Goal: Information Seeking & Learning: Find contact information

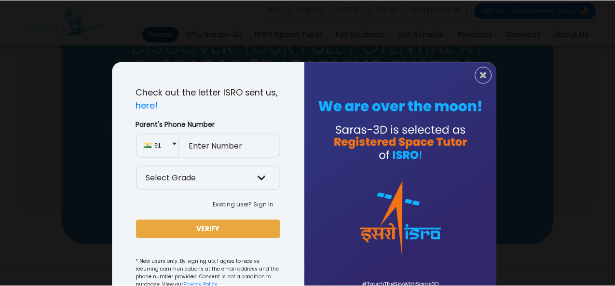
scroll to position [40, 0]
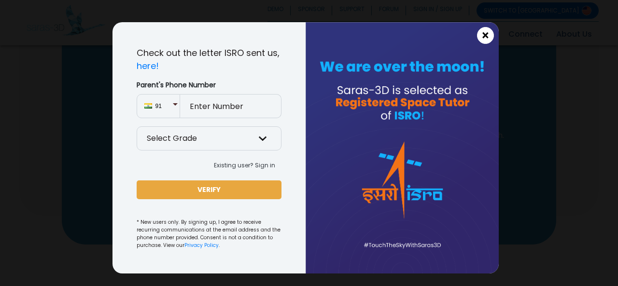
click at [481, 31] on span "×" at bounding box center [485, 35] width 8 height 13
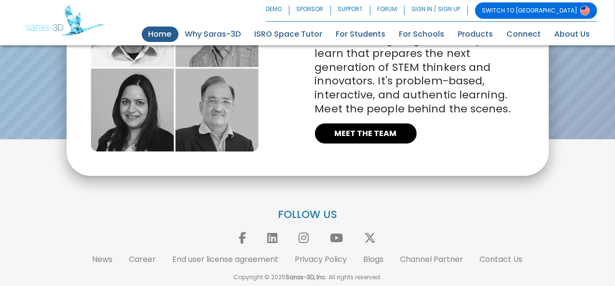
scroll to position [2237, 0]
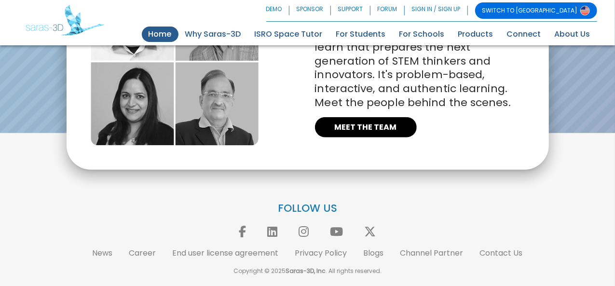
click at [517, 244] on div "FOLLOW US News Career End user license agreement Privacy Policy Blogs Channel P…" at bounding box center [307, 239] width 579 height 74
click at [512, 249] on link "Contact Us" at bounding box center [501, 253] width 43 height 11
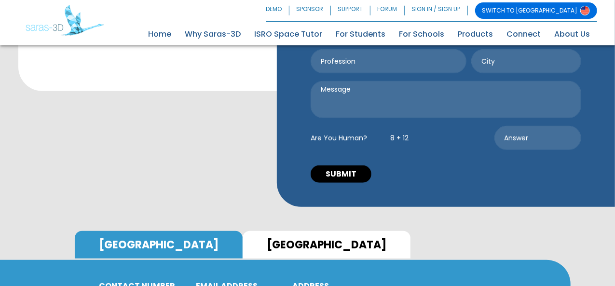
scroll to position [289, 0]
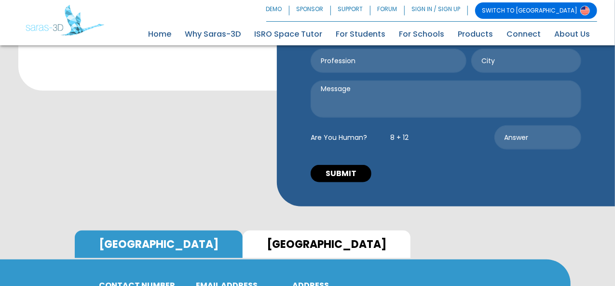
click at [243, 231] on link "INDIA" at bounding box center [327, 245] width 168 height 28
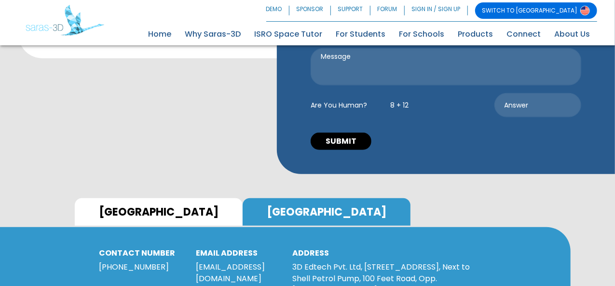
scroll to position [321, 0]
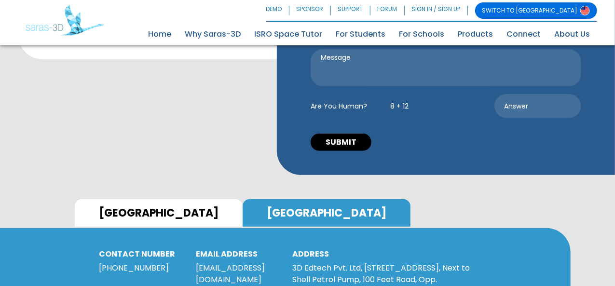
drag, startPoint x: 321, startPoint y: 196, endPoint x: 285, endPoint y: 151, distance: 58.0
click at [285, 249] on div "CONTACT NUMBER +91 6355949931 EMAIL ADDRESS reachus@saras-3d.com ADDRESS 3D Edt…" at bounding box center [285, 288] width 387 height 79
click at [340, 262] on p "3D Edtech Pvt. Ltd, 31, 3rd Floor, Commerce House 4, Next to Shell Petrol Pump,…" at bounding box center [381, 291] width 179 height 58
drag, startPoint x: 333, startPoint y: 201, endPoint x: 290, endPoint y: 154, distance: 63.8
click at [290, 249] on div "ADDRESS 3D Edtech Pvt. Ltd, 31, 3rd Floor, Commerce House 4, Next to Shell Petr…" at bounding box center [381, 288] width 193 height 79
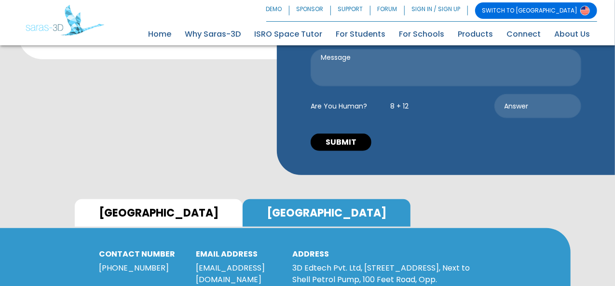
click at [390, 262] on p "3D Edtech Pvt. Ltd, 31, 3rd Floor, Commerce House 4, Next to Shell Petrol Pump,…" at bounding box center [381, 291] width 179 height 58
drag, startPoint x: 320, startPoint y: 201, endPoint x: 293, endPoint y: 152, distance: 55.7
click at [293, 262] on p "3D Edtech Pvt. Ltd, 31, 3rd Floor, Commerce House 4, Next to Shell Petrol Pump,…" at bounding box center [381, 291] width 179 height 58
click at [323, 249] on div "ADDRESS 3D Edtech Pvt. Ltd, 31, 3rd Floor, Commerce House 4, Next to Shell Petr…" at bounding box center [381, 288] width 193 height 79
drag, startPoint x: 322, startPoint y: 204, endPoint x: 288, endPoint y: 156, distance: 59.2
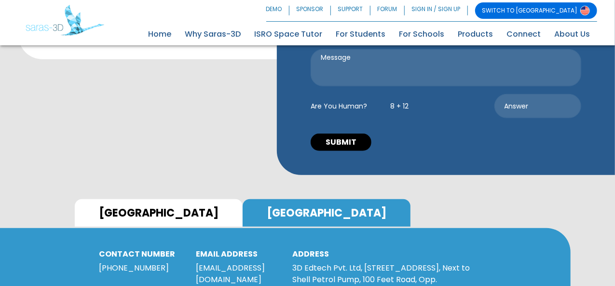
click at [288, 249] on div "ADDRESS 3D Edtech Pvt. Ltd, 31, 3rd Floor, Commerce House 4, Next to Shell Petr…" at bounding box center [381, 288] width 193 height 79
click at [341, 249] on div "ADDRESS 3D Edtech Pvt. Ltd, 31, 3rd Floor, Commerce House 4, Next to Shell Petr…" at bounding box center [381, 288] width 193 height 79
drag, startPoint x: 322, startPoint y: 195, endPoint x: 288, endPoint y: 145, distance: 60.5
click at [288, 249] on div "ADDRESS 3D Edtech Pvt. Ltd, 31, 3rd Floor, Commerce House 4, Next to Shell Petr…" at bounding box center [381, 288] width 193 height 79
click at [462, 262] on p "3D Edtech Pvt. Ltd, 31, 3rd Floor, Commerce House 4, Next to Shell Petrol Pump,…" at bounding box center [381, 291] width 179 height 58
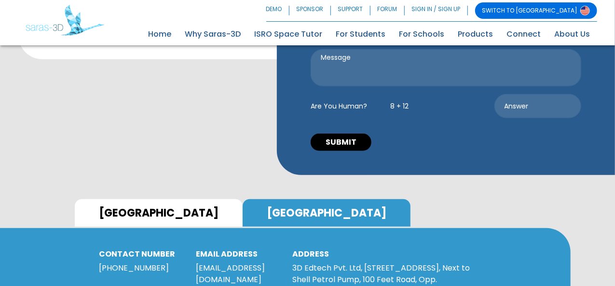
drag, startPoint x: 318, startPoint y: 199, endPoint x: 296, endPoint y: 151, distance: 52.7
click at [296, 262] on p "3D Edtech Pvt. Ltd, 31, 3rd Floor, Commerce House 4, Next to Shell Petrol Pump,…" at bounding box center [381, 291] width 179 height 58
click at [342, 249] on div "ADDRESS 3D Edtech Pvt. Ltd, 31, 3rd Floor, Commerce House 4, Next to Shell Petr…" at bounding box center [381, 288] width 193 height 79
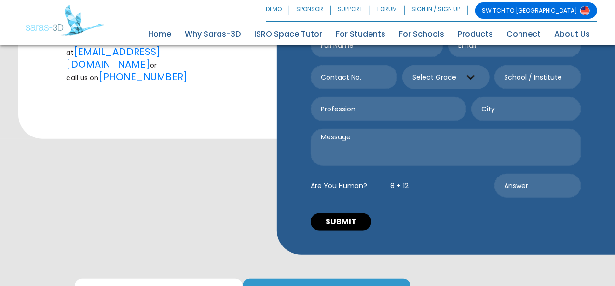
scroll to position [338, 0]
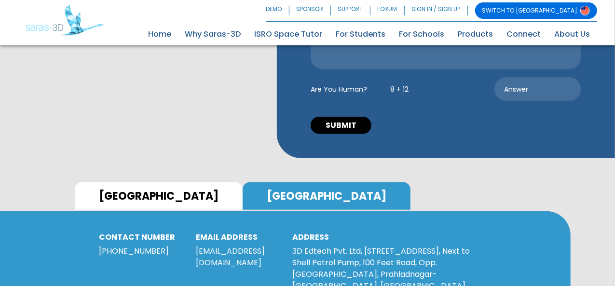
drag, startPoint x: 322, startPoint y: 183, endPoint x: 287, endPoint y: 132, distance: 61.4
click at [287, 233] on div "ADDRESS 3D Edtech Pvt. Ltd, 31, 3rd Floor, Commerce House 4, Next to Shell Petr…" at bounding box center [381, 272] width 193 height 79
click at [347, 246] on p "3D Edtech Pvt. Ltd, 31, 3rd Floor, Commerce House 4, Next to Shell Petrol Pump,…" at bounding box center [381, 275] width 179 height 58
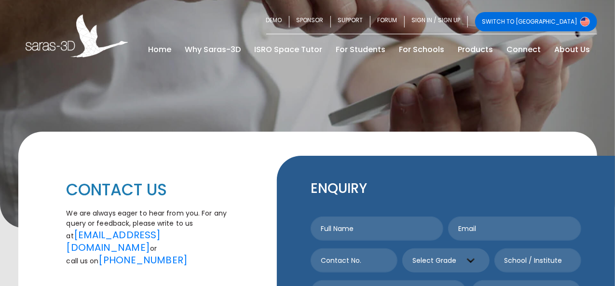
scroll to position [0, 0]
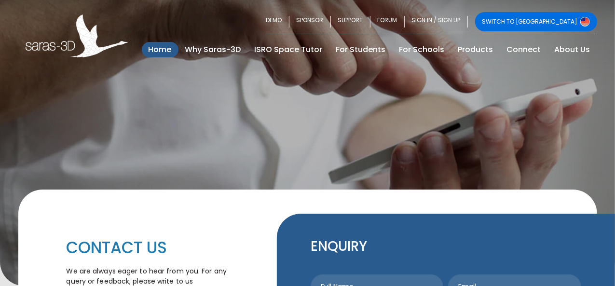
click at [166, 46] on link "Home (current)" at bounding box center [160, 49] width 37 height 15
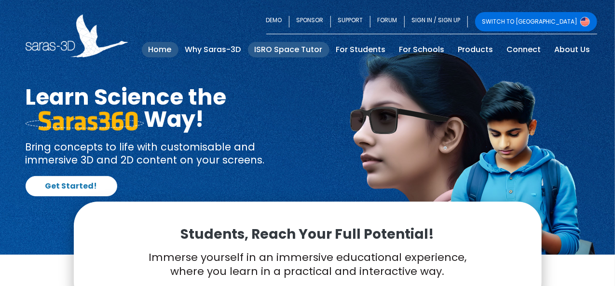
click at [302, 48] on link "ISRO Space Tutor" at bounding box center [289, 49] width 82 height 15
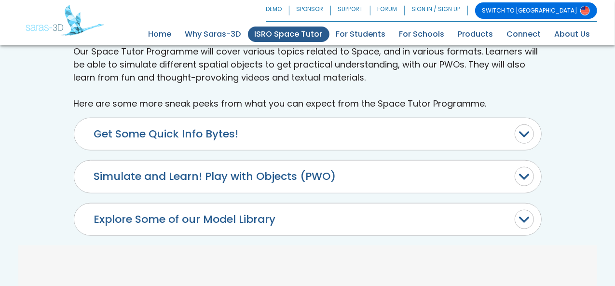
scroll to position [403, 0]
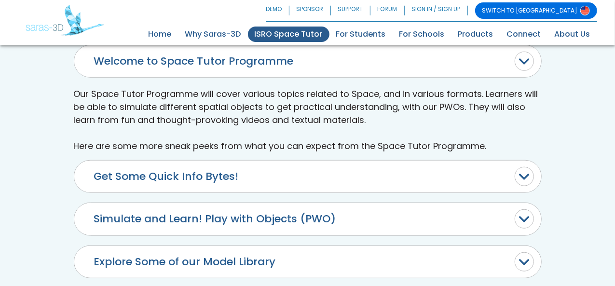
click at [441, 246] on button "Explore Some of our Model Library" at bounding box center [307, 262] width 467 height 32
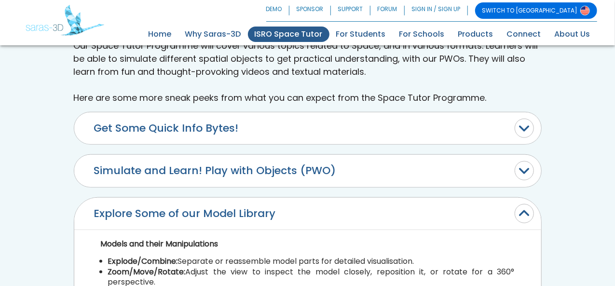
scroll to position [307, 0]
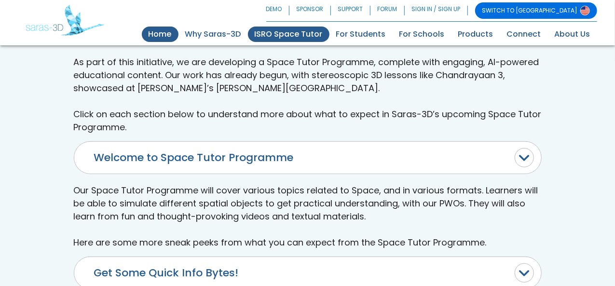
click at [166, 32] on link "Home (current)" at bounding box center [160, 34] width 37 height 15
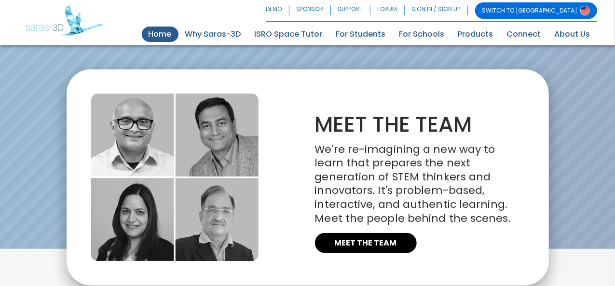
scroll to position [2123, 0]
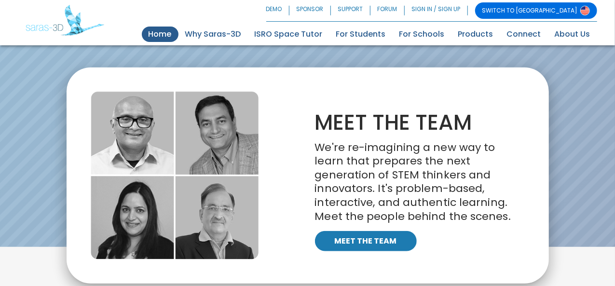
click at [387, 238] on link "MEET THE TEAM" at bounding box center [366, 241] width 102 height 20
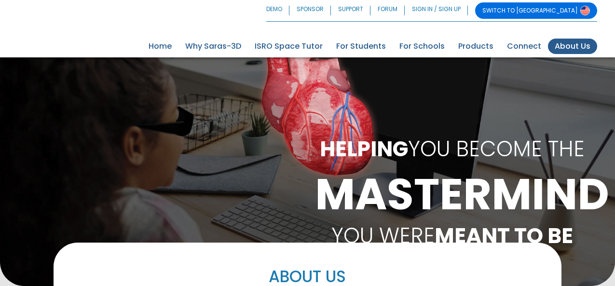
scroll to position [469, 0]
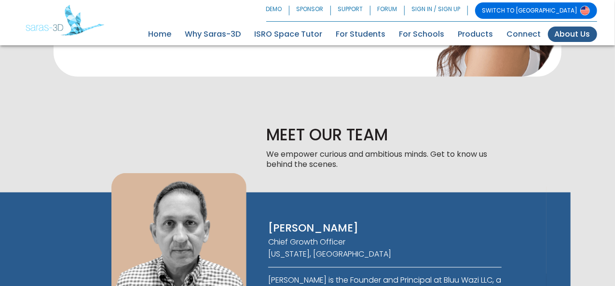
scroll to position [517, 0]
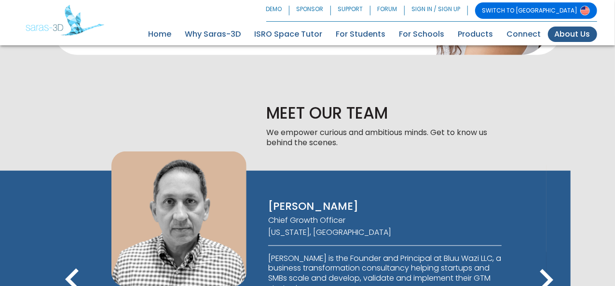
click at [543, 259] on icon "keyboard_arrow_right" at bounding box center [546, 280] width 43 height 43
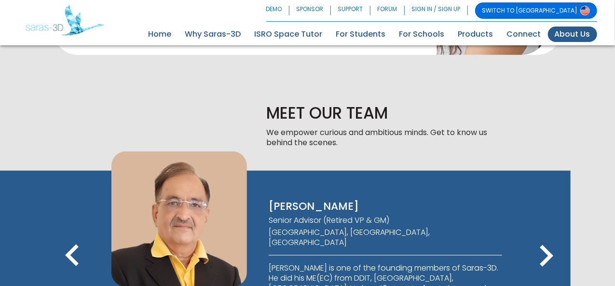
click at [545, 234] on icon "keyboard_arrow_right" at bounding box center [546, 255] width 43 height 43
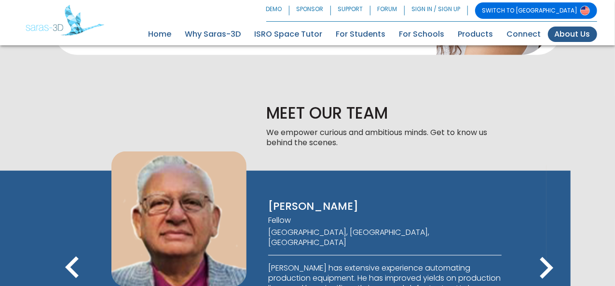
click at [545, 247] on icon "keyboard_arrow_right" at bounding box center [546, 268] width 43 height 43
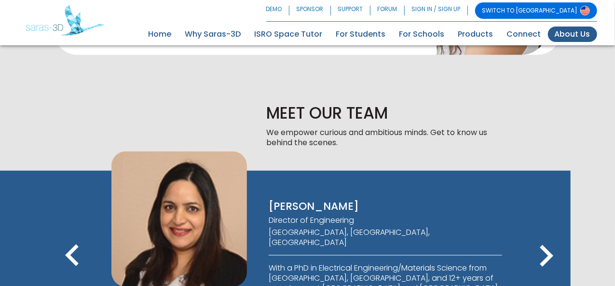
click at [545, 234] on icon "keyboard_arrow_right" at bounding box center [546, 255] width 43 height 43
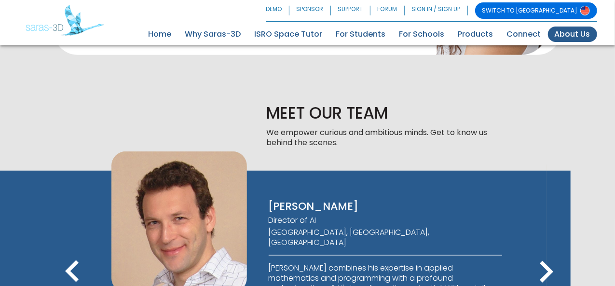
click at [545, 250] on icon "keyboard_arrow_right" at bounding box center [546, 271] width 43 height 43
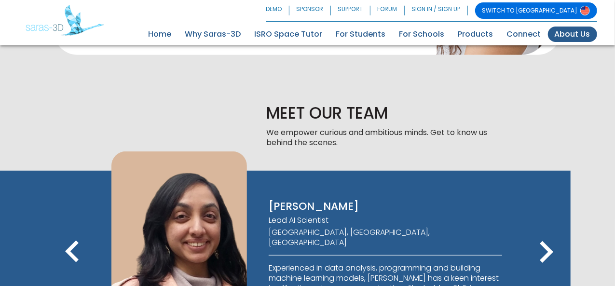
click at [544, 231] on icon "keyboard_arrow_right" at bounding box center [546, 252] width 43 height 43
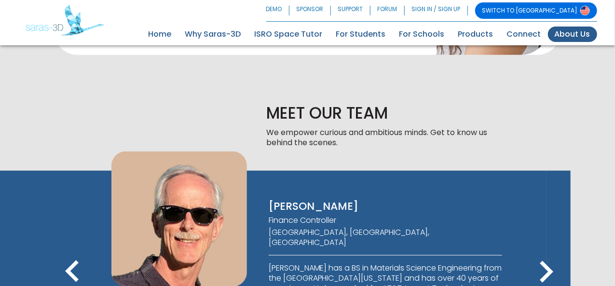
click at [547, 250] on icon "keyboard_arrow_right" at bounding box center [546, 271] width 43 height 43
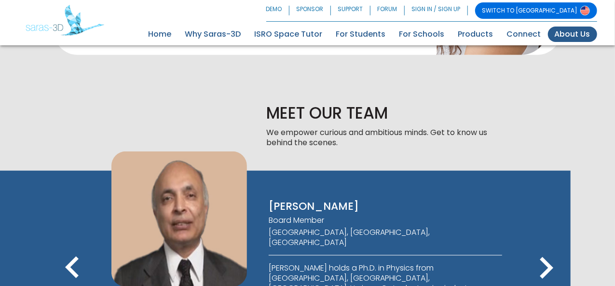
click at [546, 247] on icon "keyboard_arrow_right" at bounding box center [546, 268] width 43 height 43
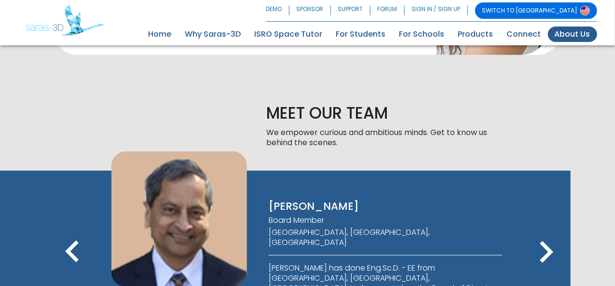
click at [549, 231] on icon "keyboard_arrow_right" at bounding box center [546, 252] width 43 height 43
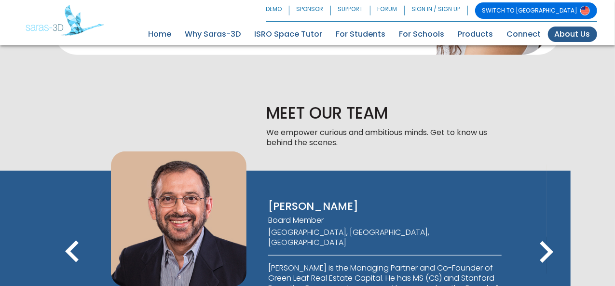
click at [547, 231] on icon "keyboard_arrow_right" at bounding box center [546, 252] width 43 height 43
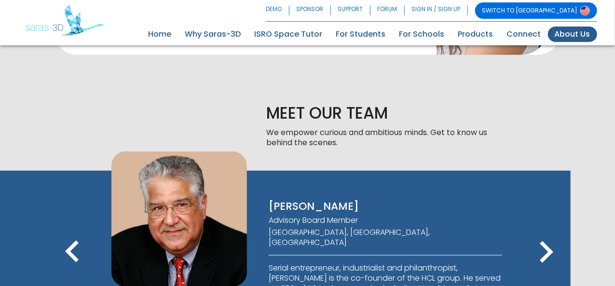
click at [547, 231] on icon "keyboard_arrow_right" at bounding box center [546, 252] width 43 height 43
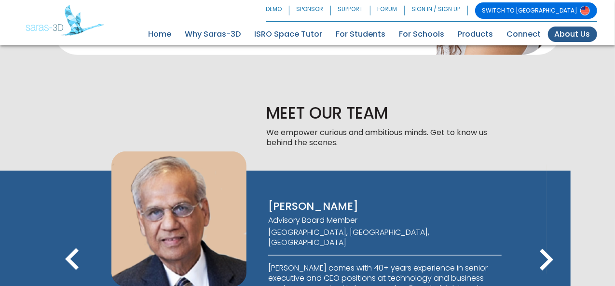
click at [544, 238] on icon "keyboard_arrow_right" at bounding box center [546, 259] width 43 height 43
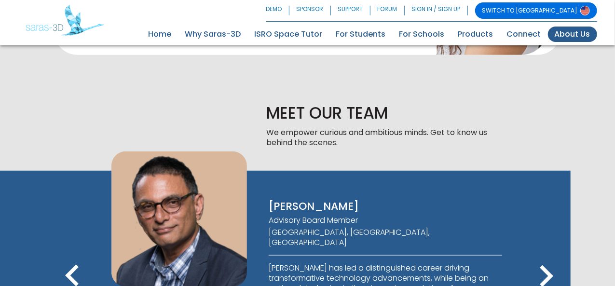
click at [544, 152] on div at bounding box center [615, 274] width 150 height 244
click at [551, 255] on icon "keyboard_arrow_right" at bounding box center [546, 276] width 43 height 43
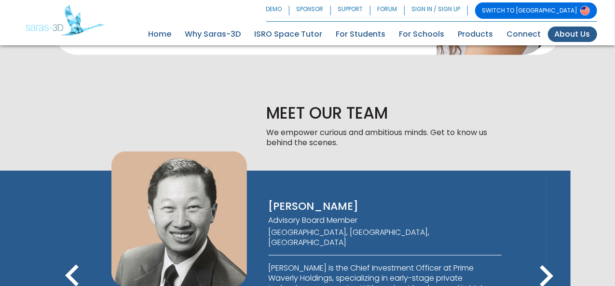
click at [551, 255] on icon "keyboard_arrow_right" at bounding box center [546, 276] width 43 height 43
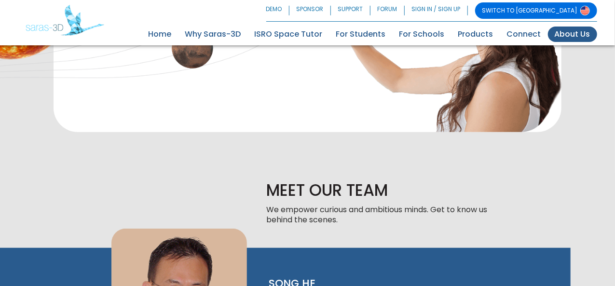
scroll to position [469, 0]
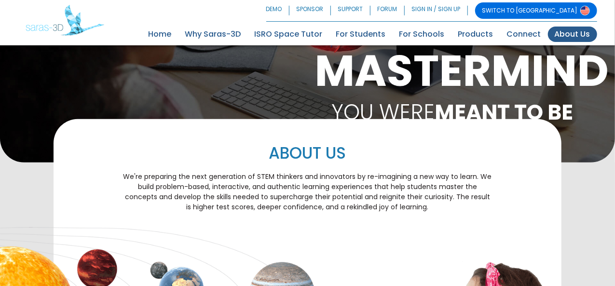
scroll to position [145, 0]
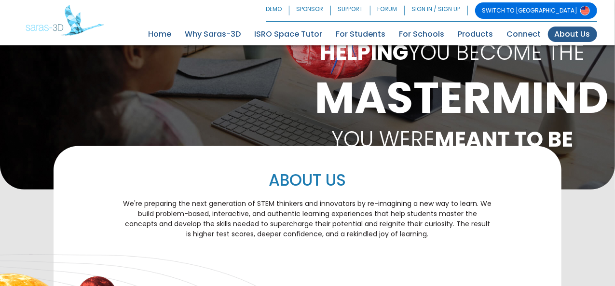
scroll to position [0, 0]
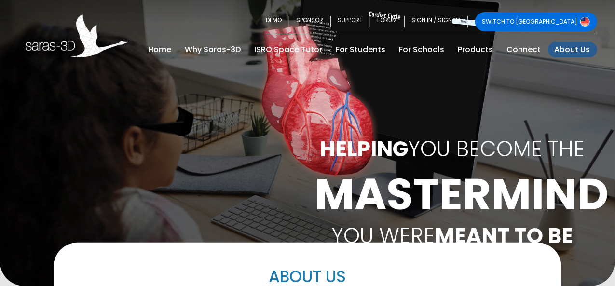
click at [559, 21] on link "SWITCH TO [GEOGRAPHIC_DATA]" at bounding box center [536, 21] width 122 height 19
